Goal: Find specific page/section: Find specific page/section

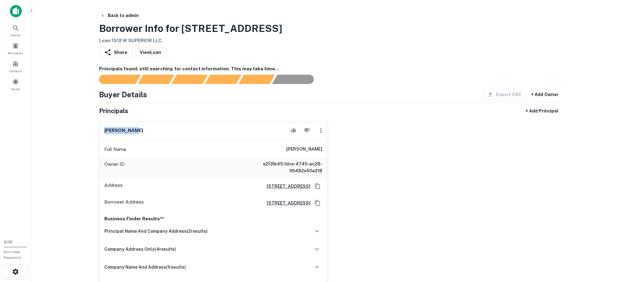
drag, startPoint x: 104, startPoint y: 132, endPoint x: 152, endPoint y: 132, distance: 47.8
click at [152, 132] on div "ewa rabczak" at bounding box center [213, 131] width 228 height 18
copy h6 "ewa rabczak"
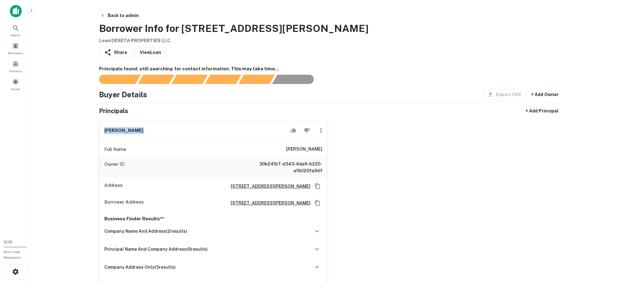
drag, startPoint x: 102, startPoint y: 133, endPoint x: 223, endPoint y: 133, distance: 120.7
click at [223, 133] on div "[PERSON_NAME]" at bounding box center [213, 131] width 228 height 18
copy div "[PERSON_NAME]"
